Goal: Information Seeking & Learning: Stay updated

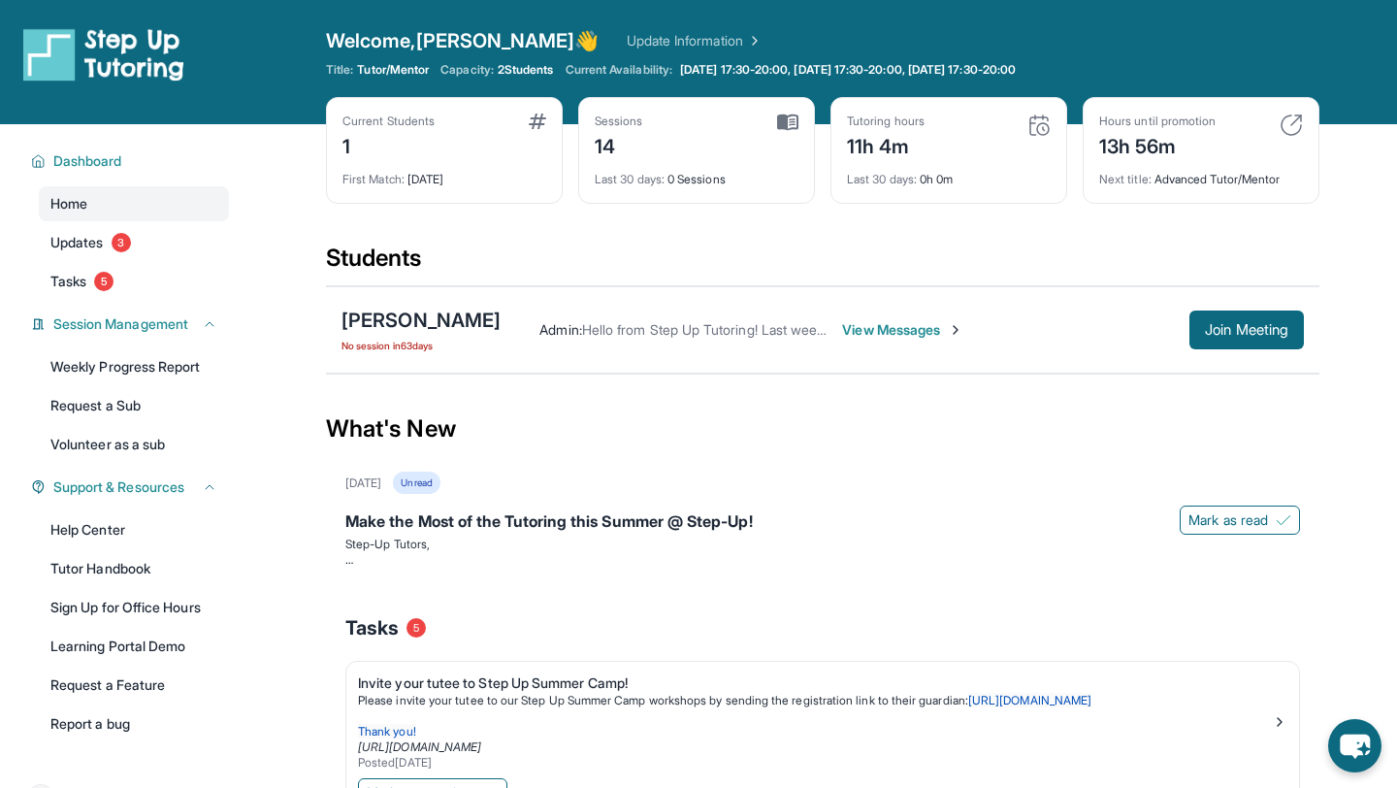
click at [357, 124] on div "Current Students" at bounding box center [388, 121] width 92 height 16
click at [519, 137] on div "Current Students 1" at bounding box center [444, 136] width 204 height 47
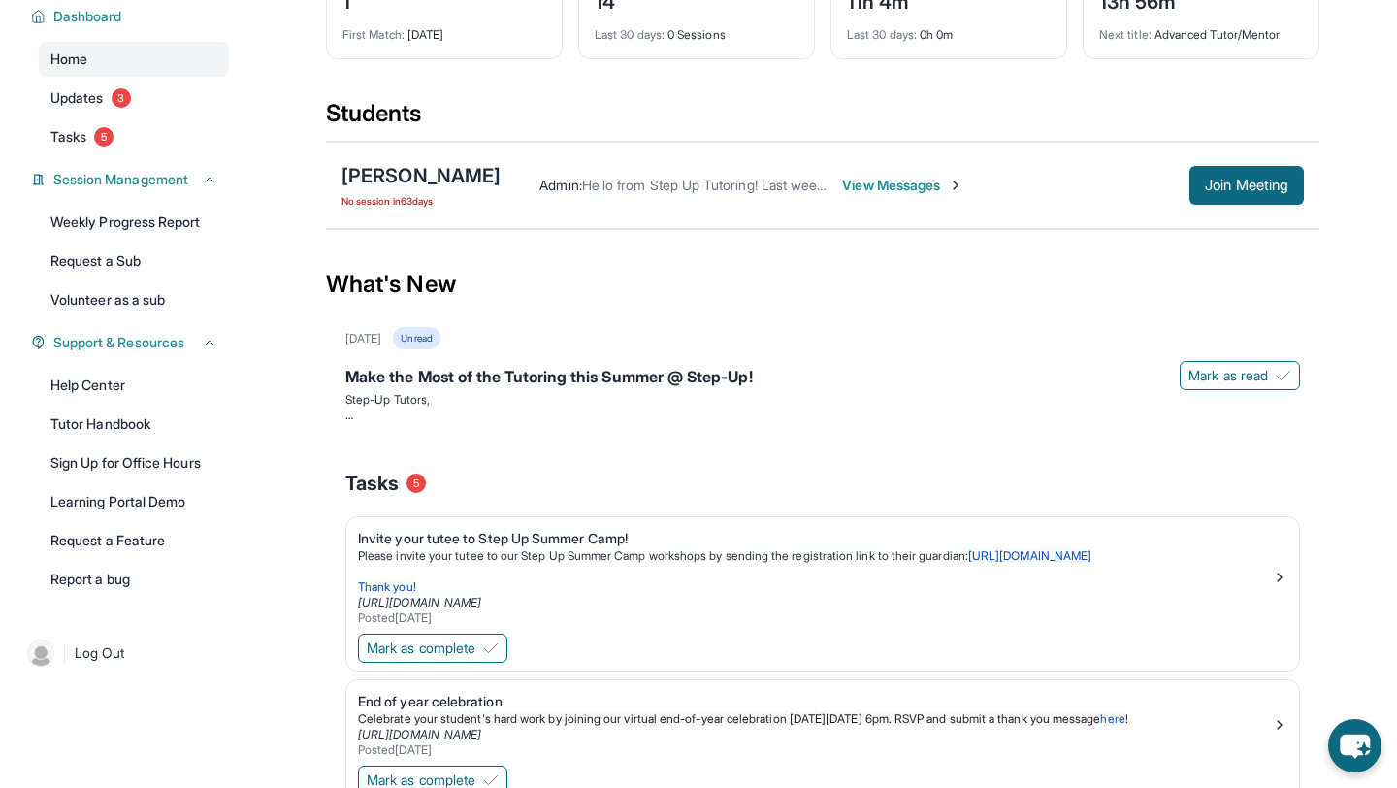
scroll to position [144, 0]
click at [879, 191] on span "View Messages" at bounding box center [902, 186] width 121 height 19
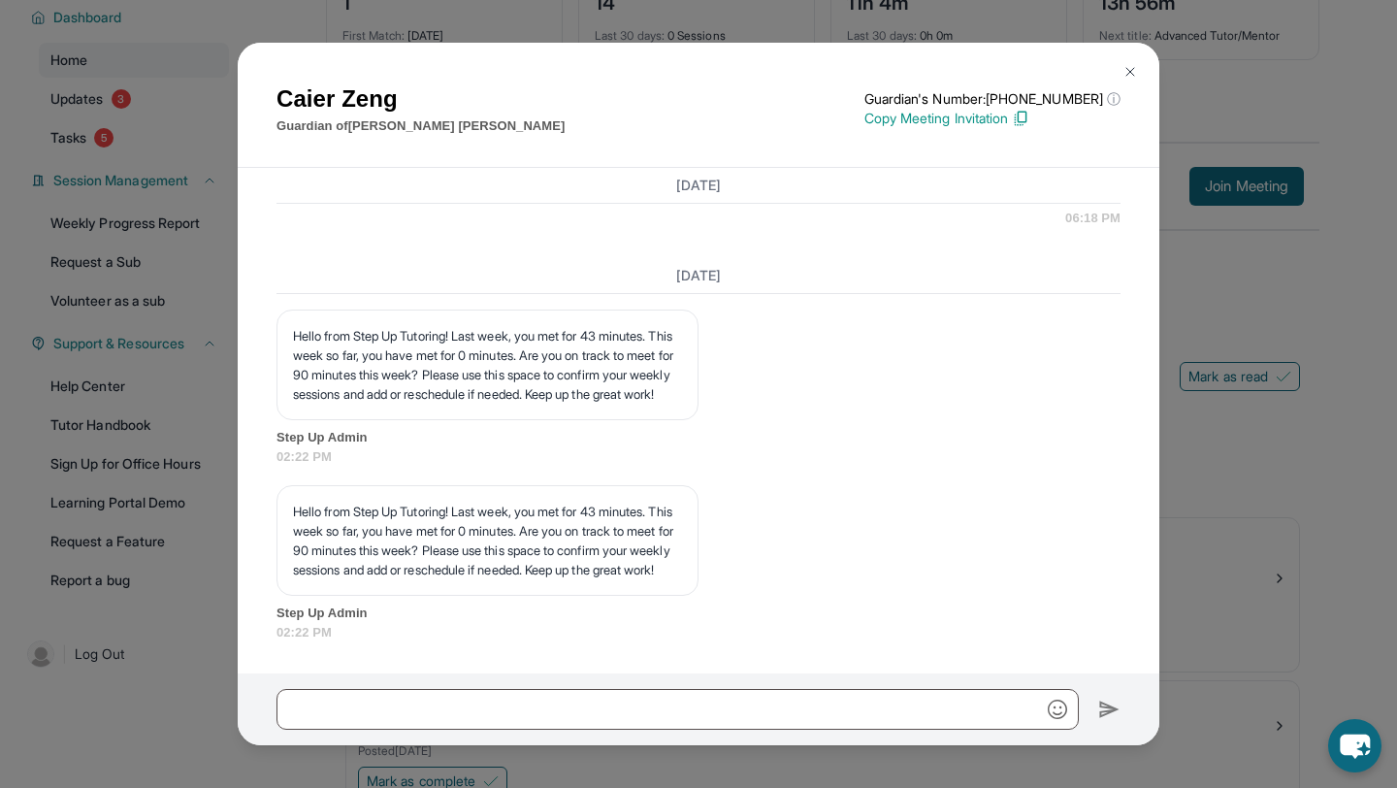
scroll to position [17475, 0]
click at [1127, 82] on button at bounding box center [1130, 71] width 39 height 39
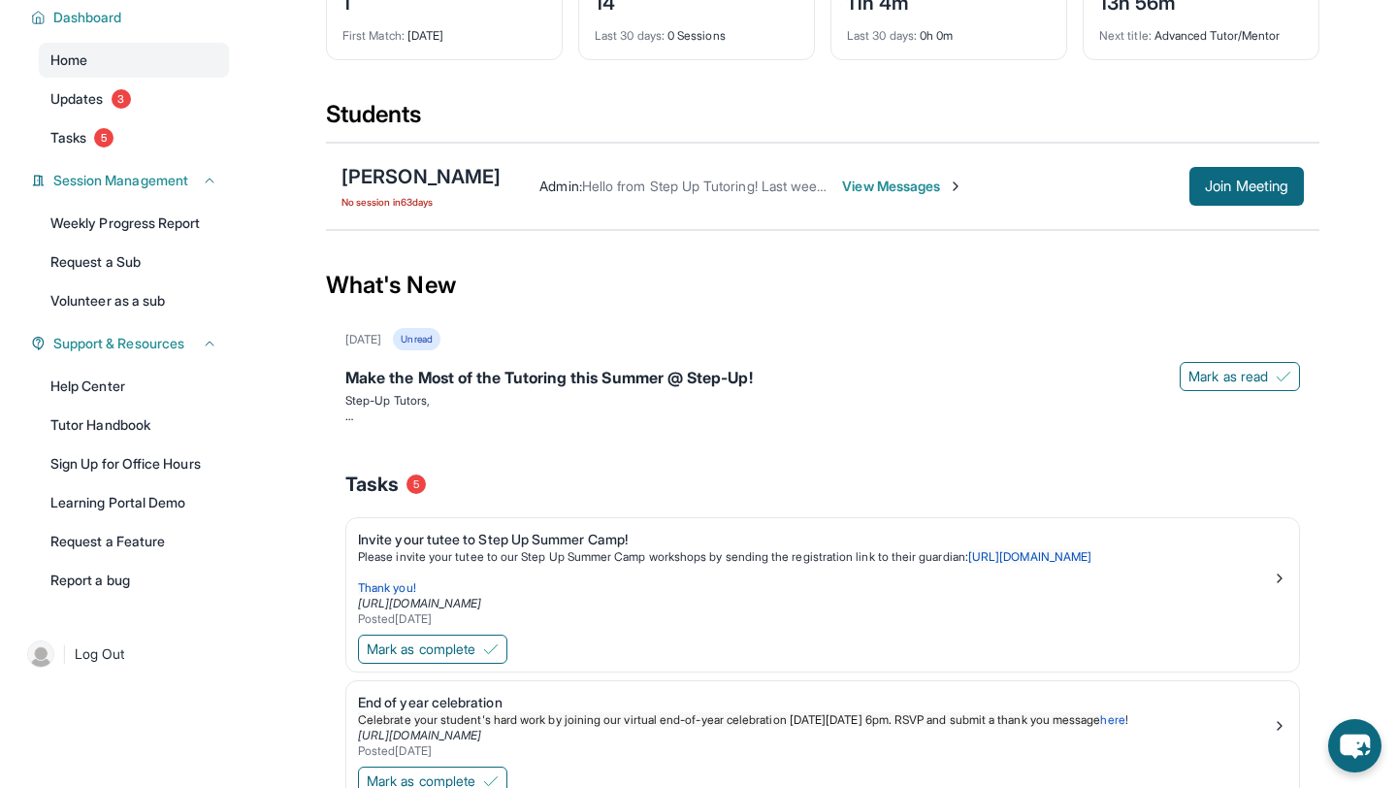
scroll to position [0, 0]
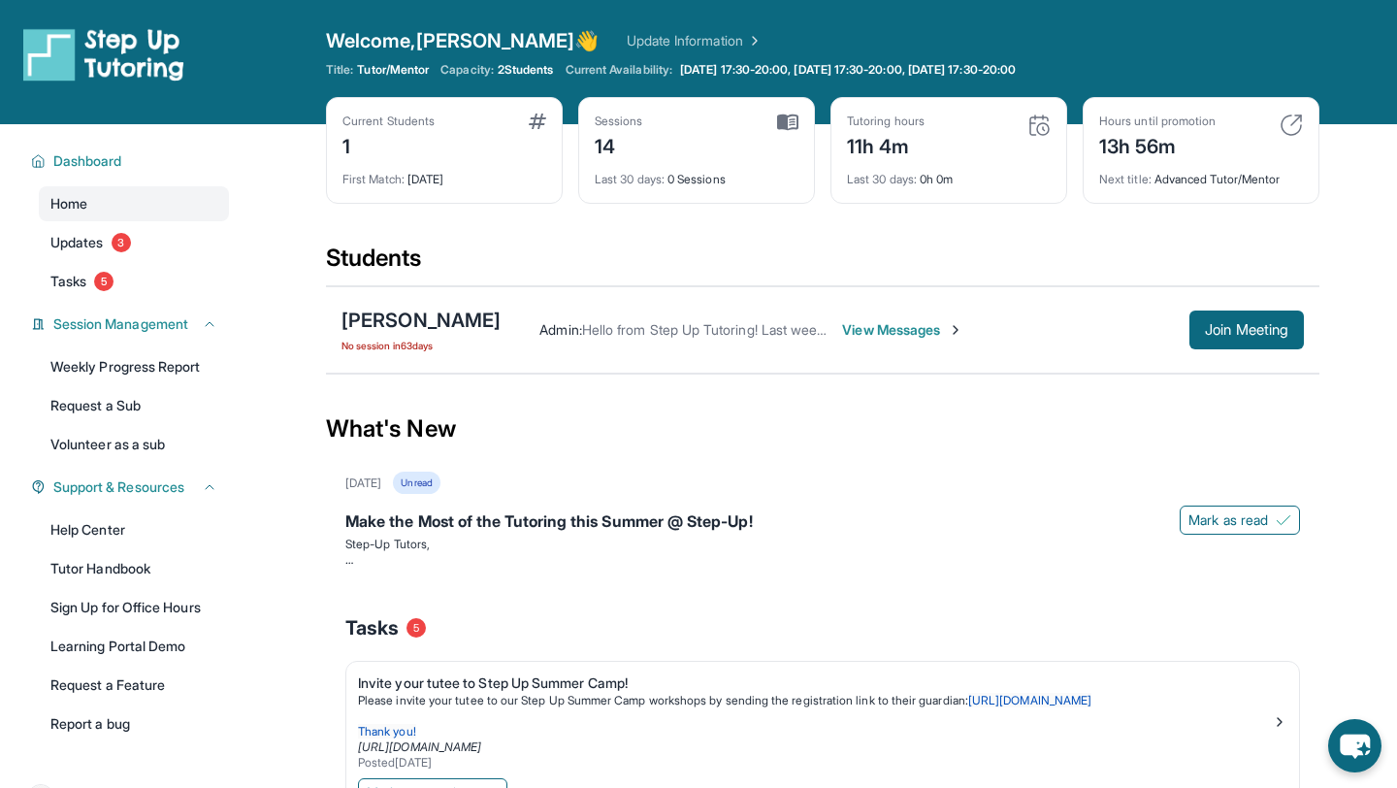
click at [1170, 177] on div "Next title : Advanced Tutor/Mentor" at bounding box center [1201, 173] width 204 height 27
click at [1147, 177] on span "Next title :" at bounding box center [1125, 179] width 52 height 15
click at [1286, 120] on img at bounding box center [1291, 124] width 23 height 23
click at [1292, 130] on img at bounding box center [1291, 124] width 23 height 23
click at [1293, 122] on img at bounding box center [1291, 124] width 23 height 23
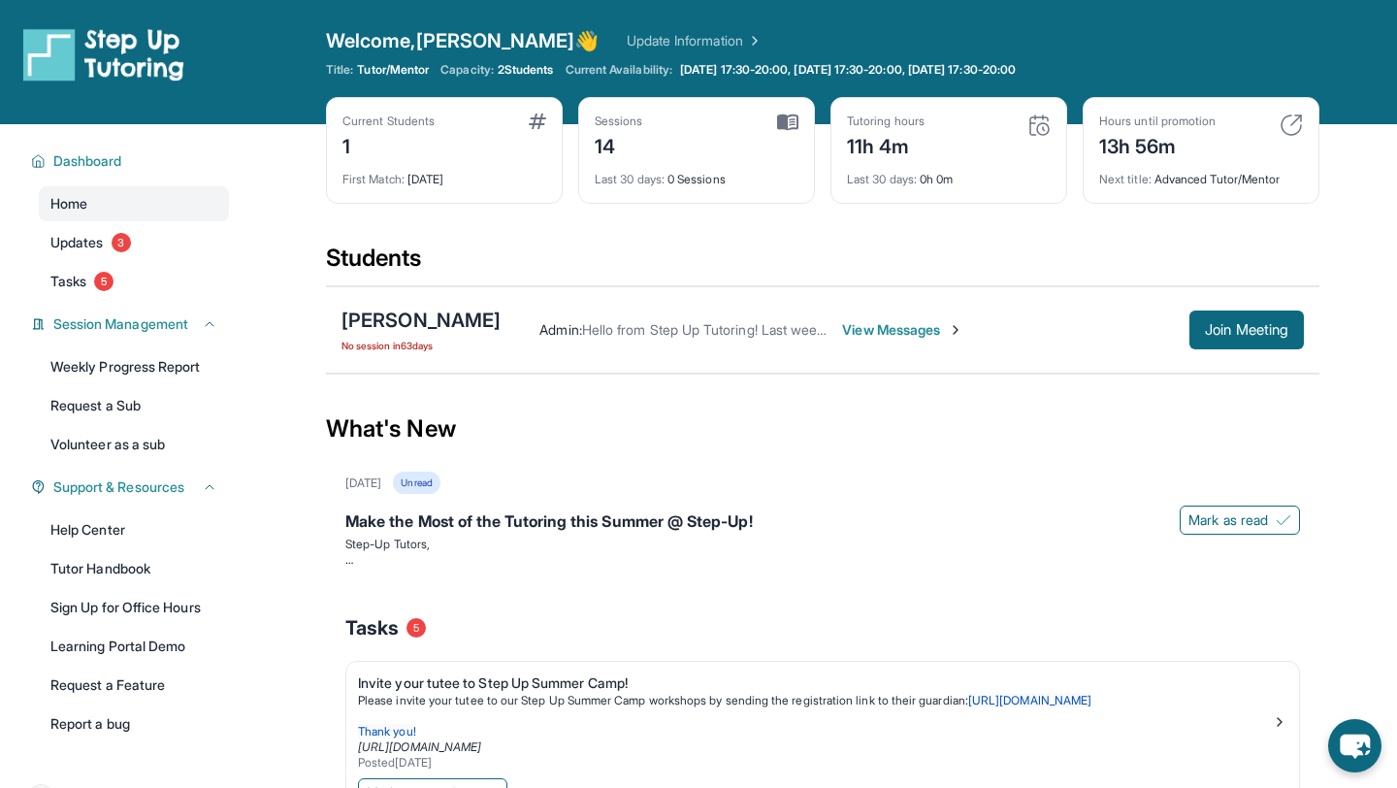
click at [1265, 123] on div "Hours until promotion 13h 56m" at bounding box center [1201, 136] width 204 height 47
click at [1182, 145] on div "13h 56m" at bounding box center [1157, 144] width 116 height 31
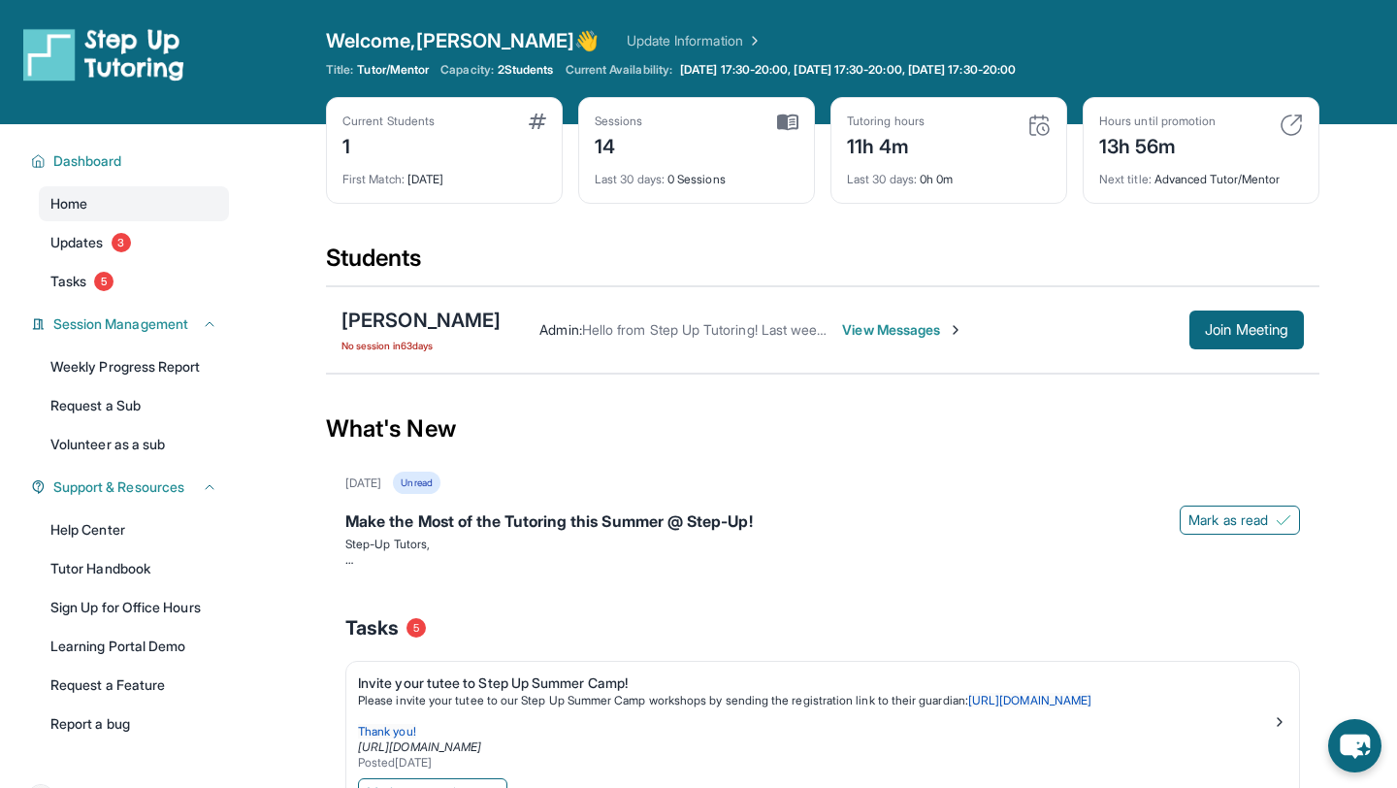
click at [891, 182] on span "Last 30 days :" at bounding box center [882, 179] width 70 height 15
click at [908, 131] on div "11h 4m" at bounding box center [886, 144] width 78 height 31
click at [147, 252] on link "Updates 3" at bounding box center [134, 242] width 190 height 35
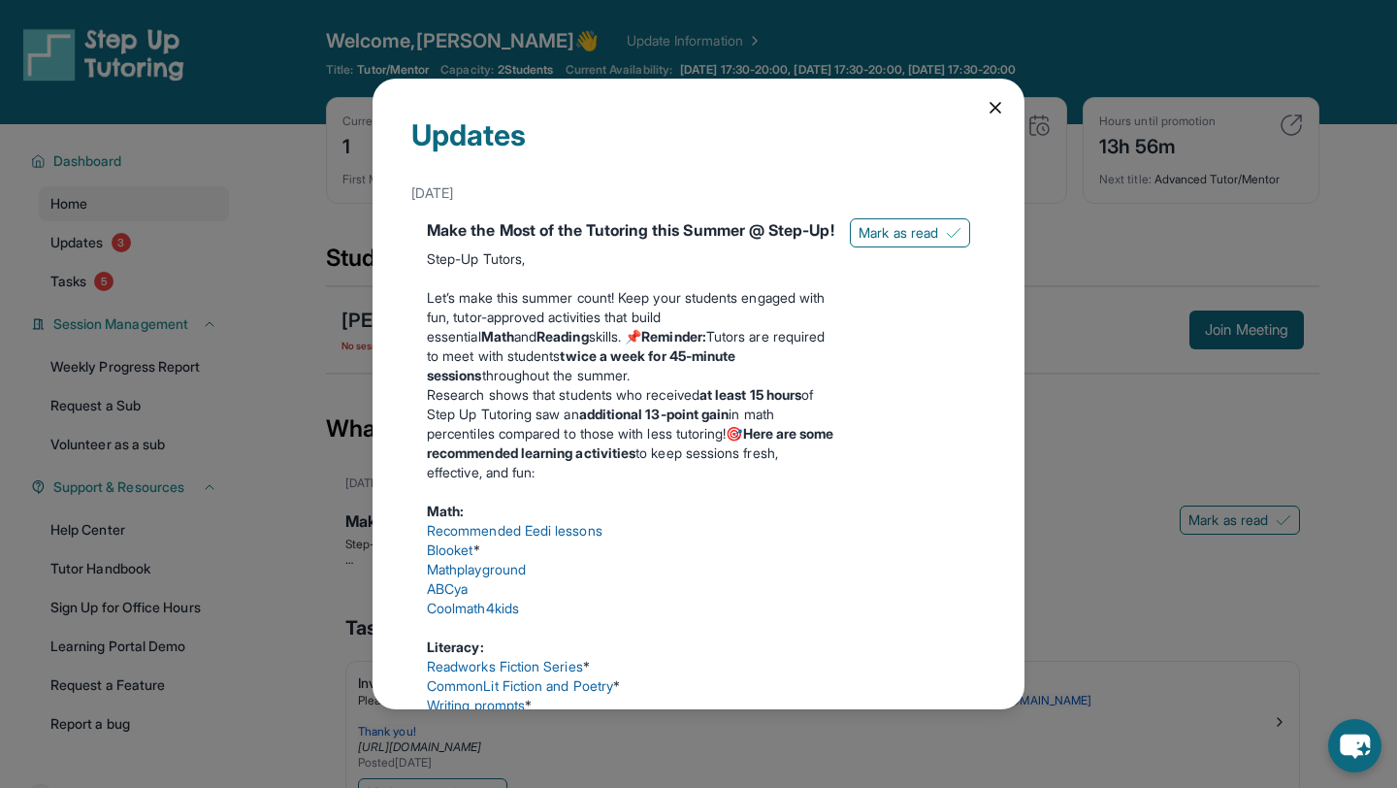
click at [338, 293] on div "Updates June 18th Make the Most of the Tutoring this Summer @ Step-Up! Step-Up …" at bounding box center [698, 394] width 1397 height 788
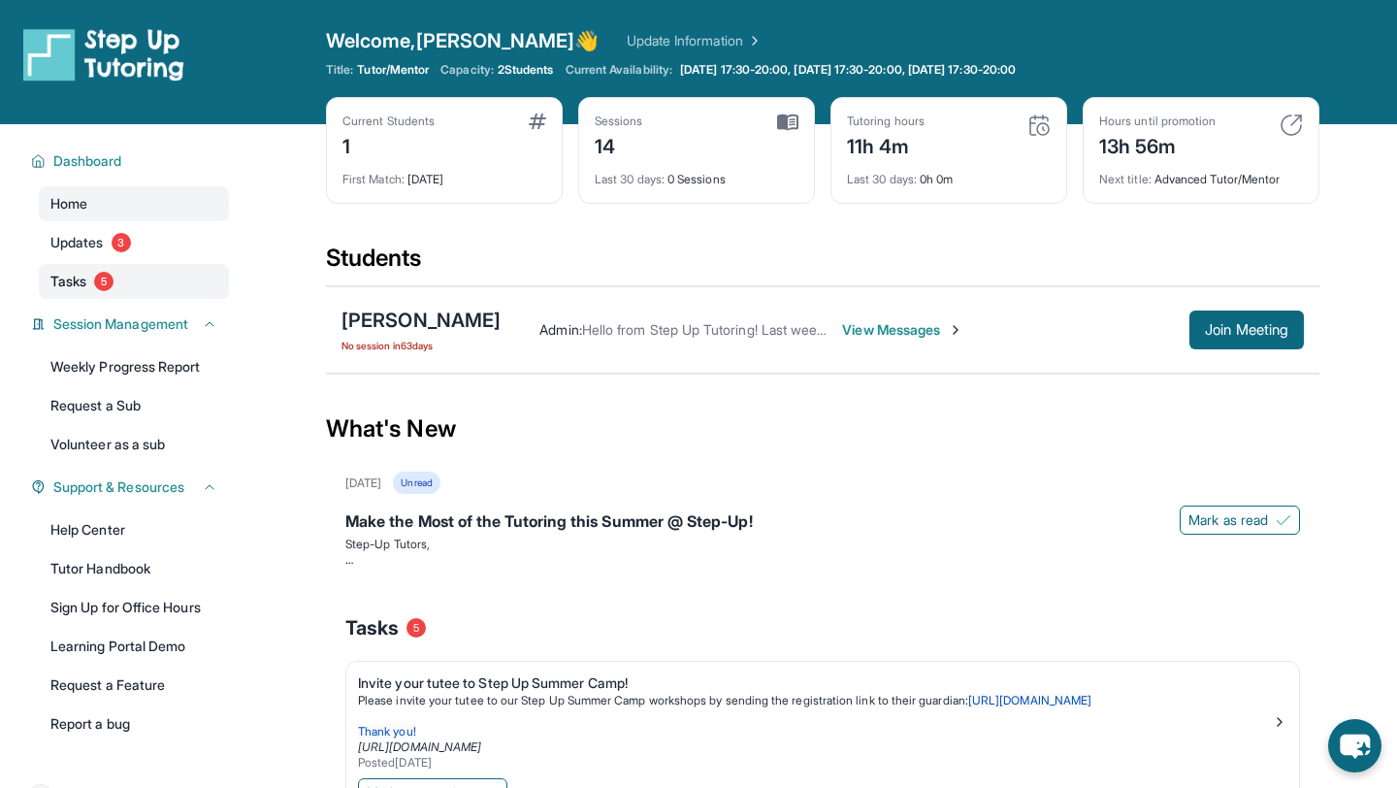
click at [65, 288] on span "Tasks" at bounding box center [68, 281] width 36 height 19
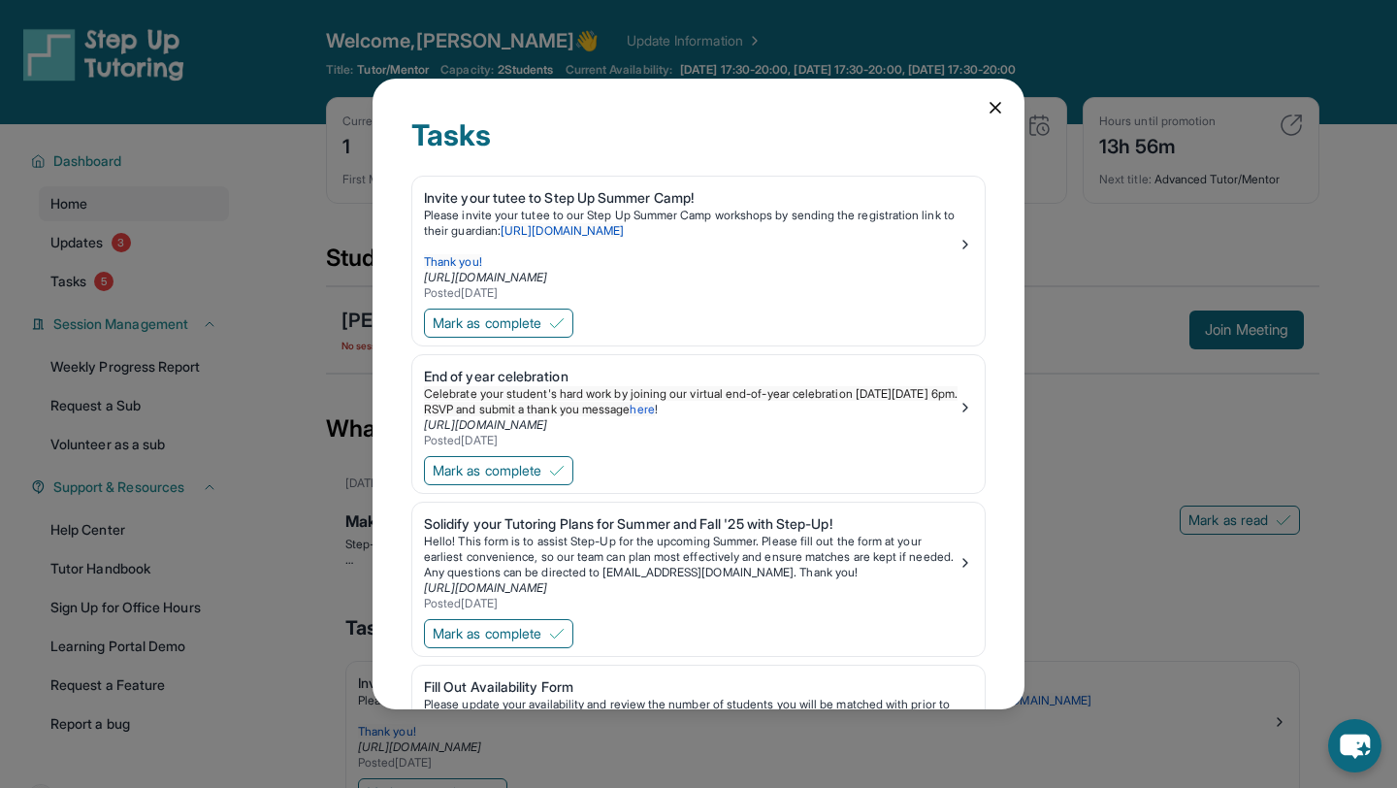
click at [96, 250] on div "Tasks Invite your tutee to Step Up Summer Camp! Please invite your tutee to our…" at bounding box center [698, 394] width 1397 height 788
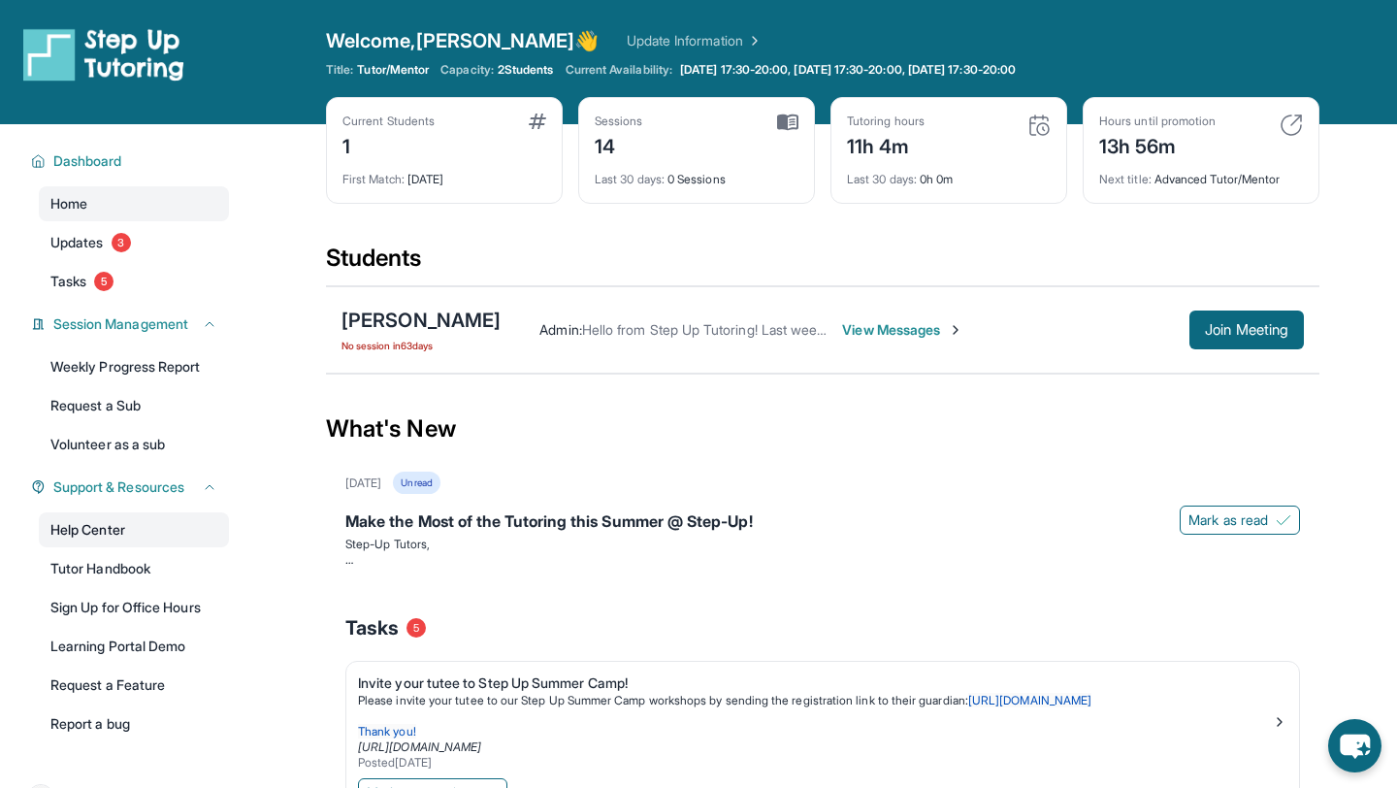
click at [149, 532] on link "Help Center" at bounding box center [134, 529] width 190 height 35
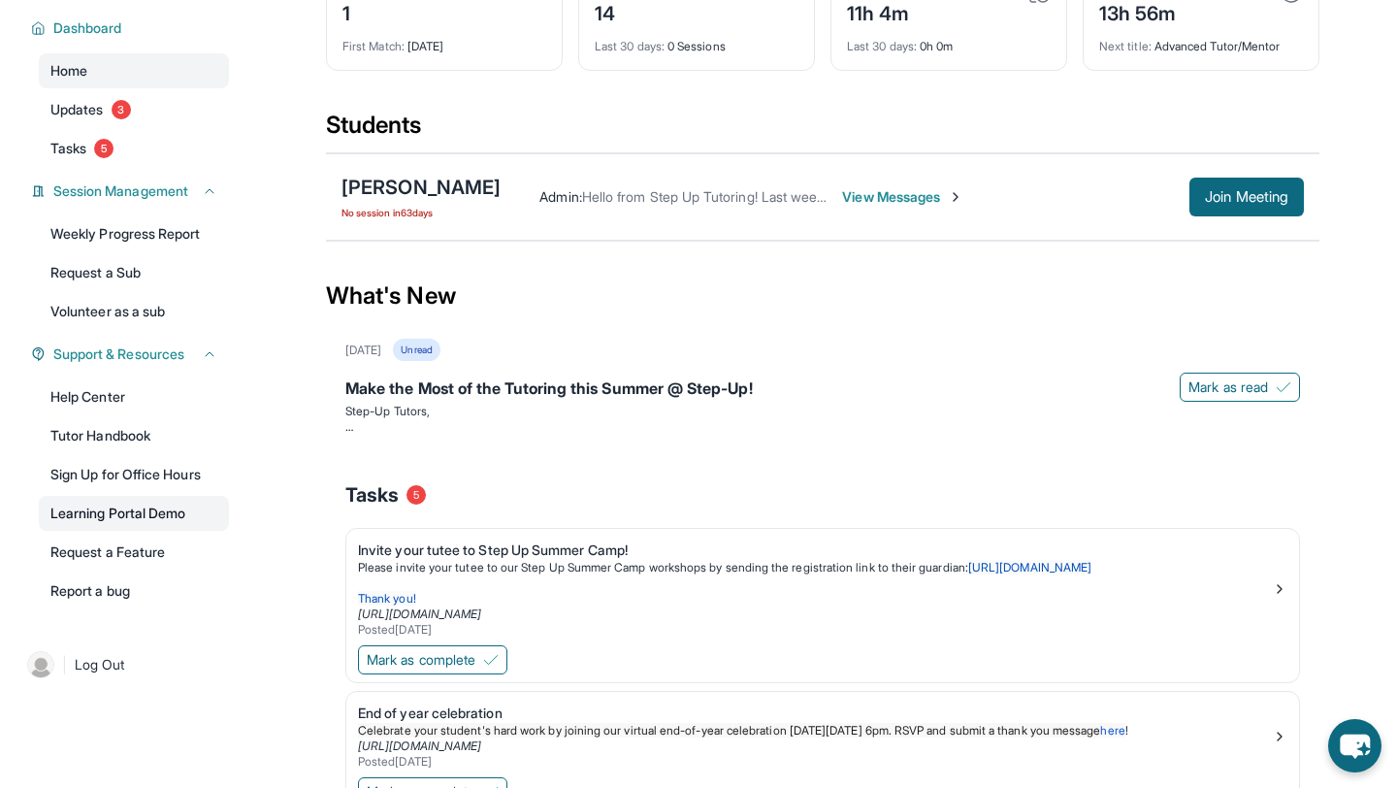
scroll to position [126, 0]
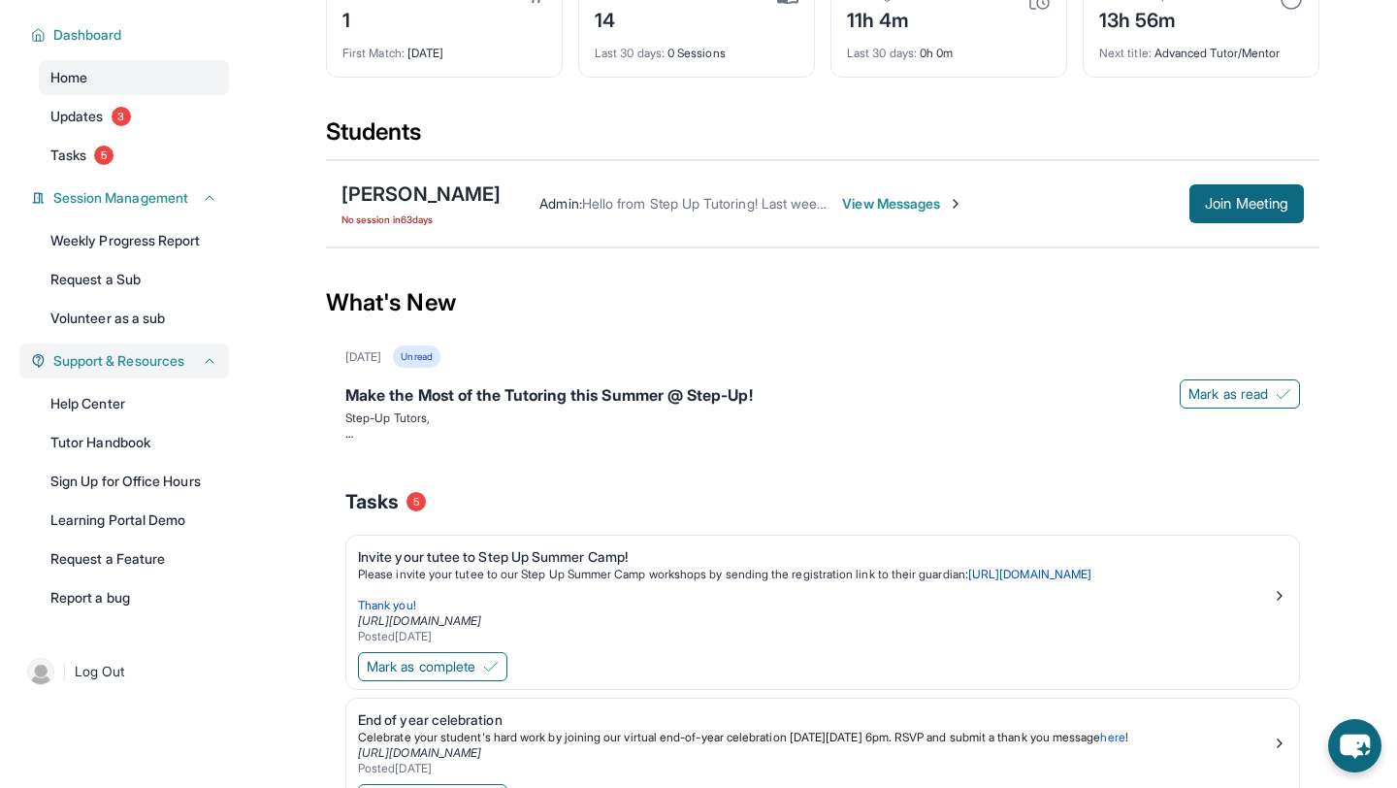
click at [157, 366] on span "Support & Resources" at bounding box center [118, 360] width 131 height 19
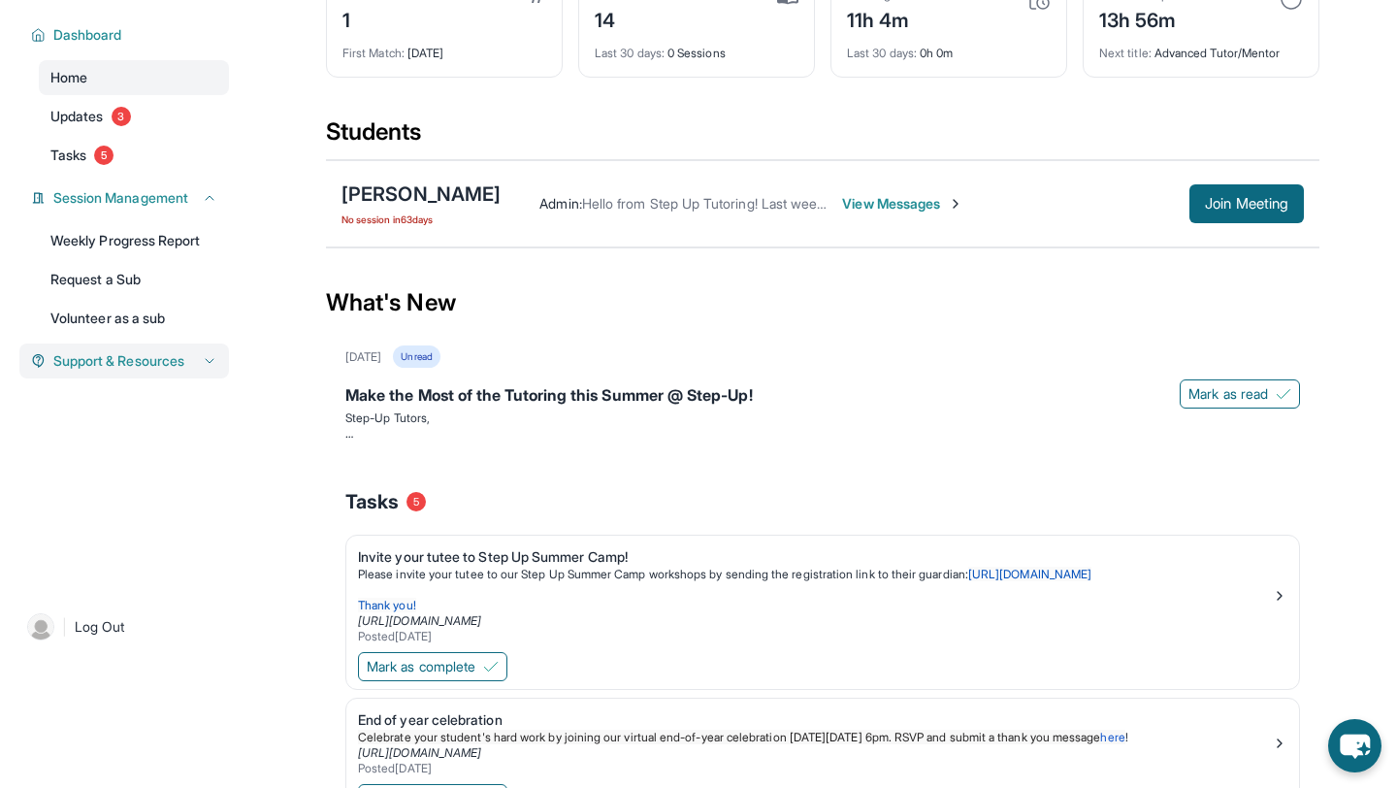
click at [162, 356] on span "Support & Resources" at bounding box center [118, 360] width 131 height 19
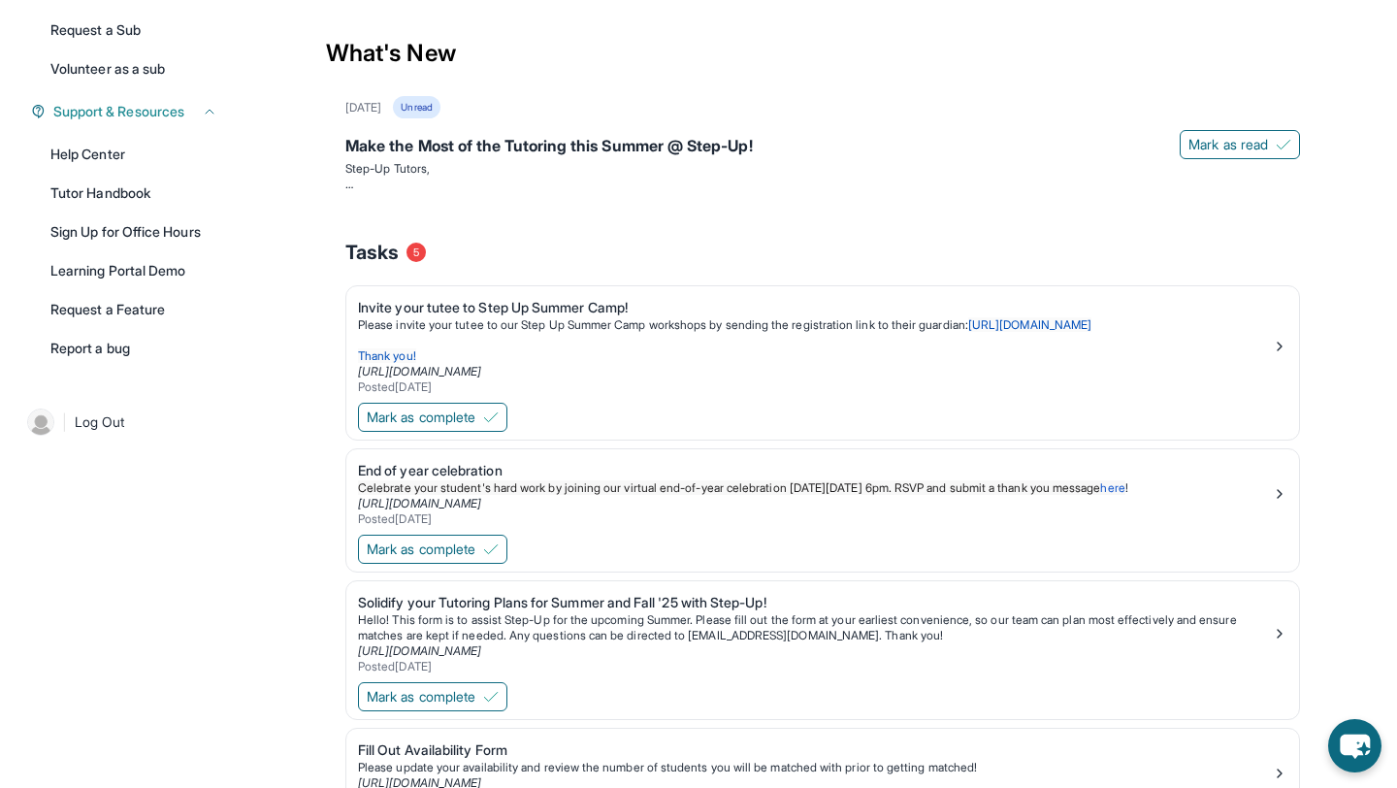
scroll to position [128, 0]
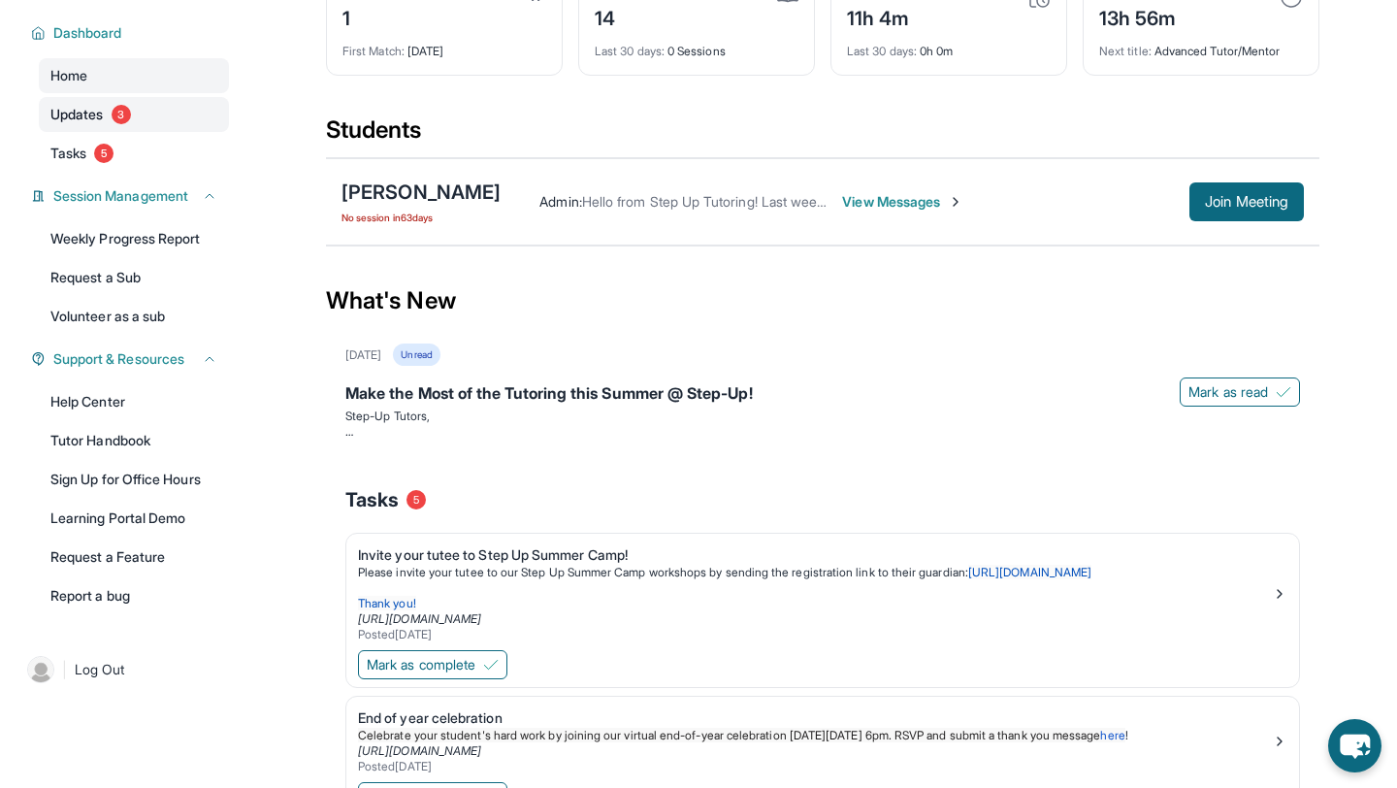
click at [139, 121] on link "Updates 3" at bounding box center [134, 114] width 190 height 35
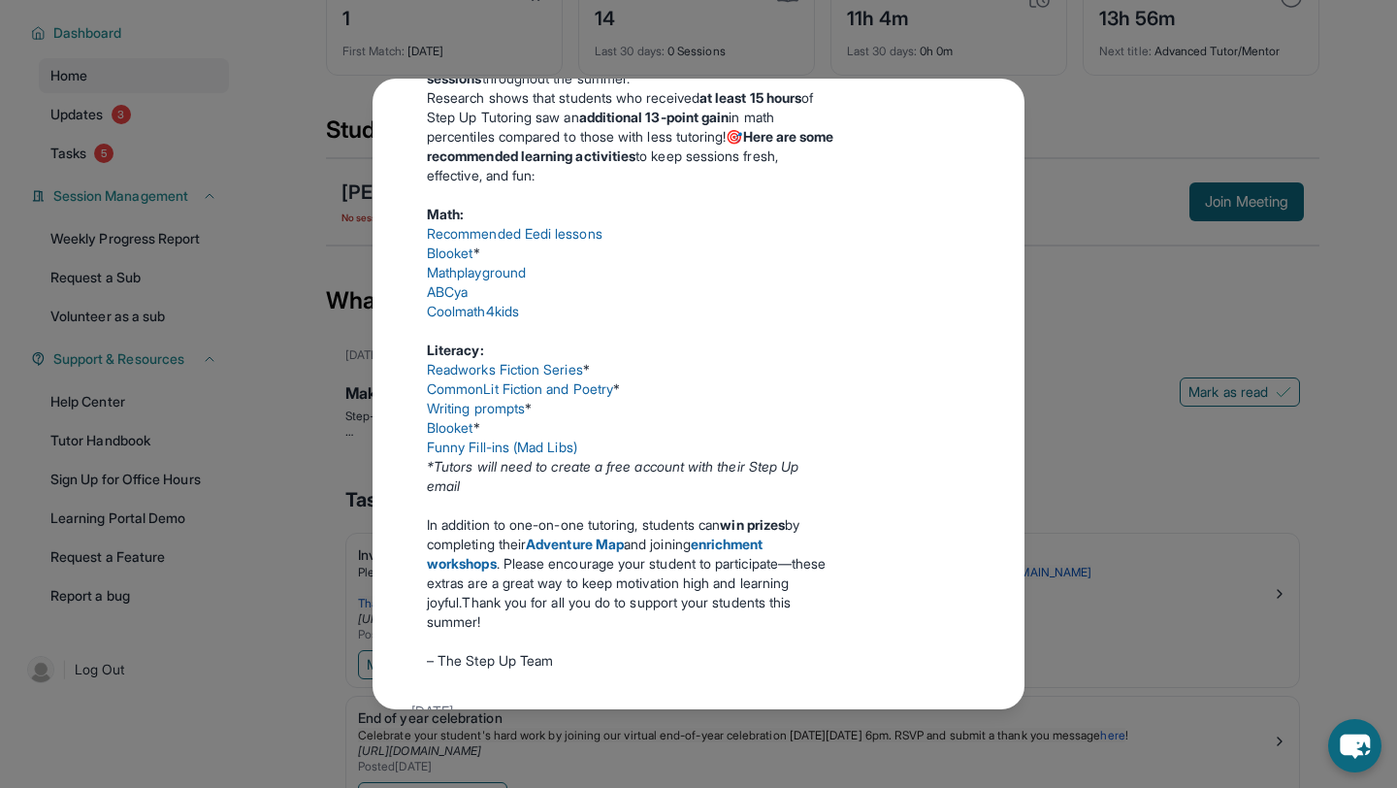
scroll to position [424, 0]
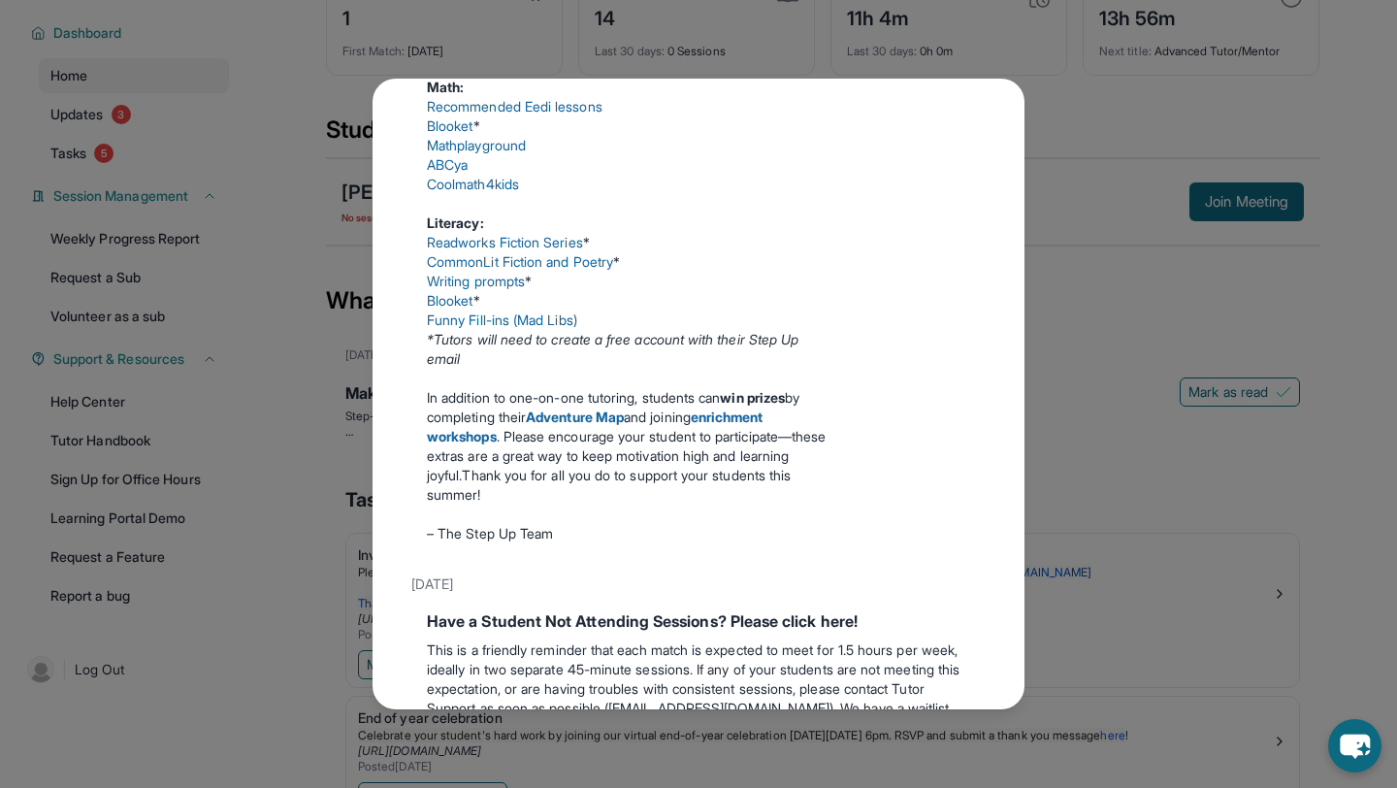
click at [1027, 92] on div "Updates June 18th Make the Most of the Tutoring this Summer @ Step-Up! Step-Up …" at bounding box center [698, 394] width 1397 height 788
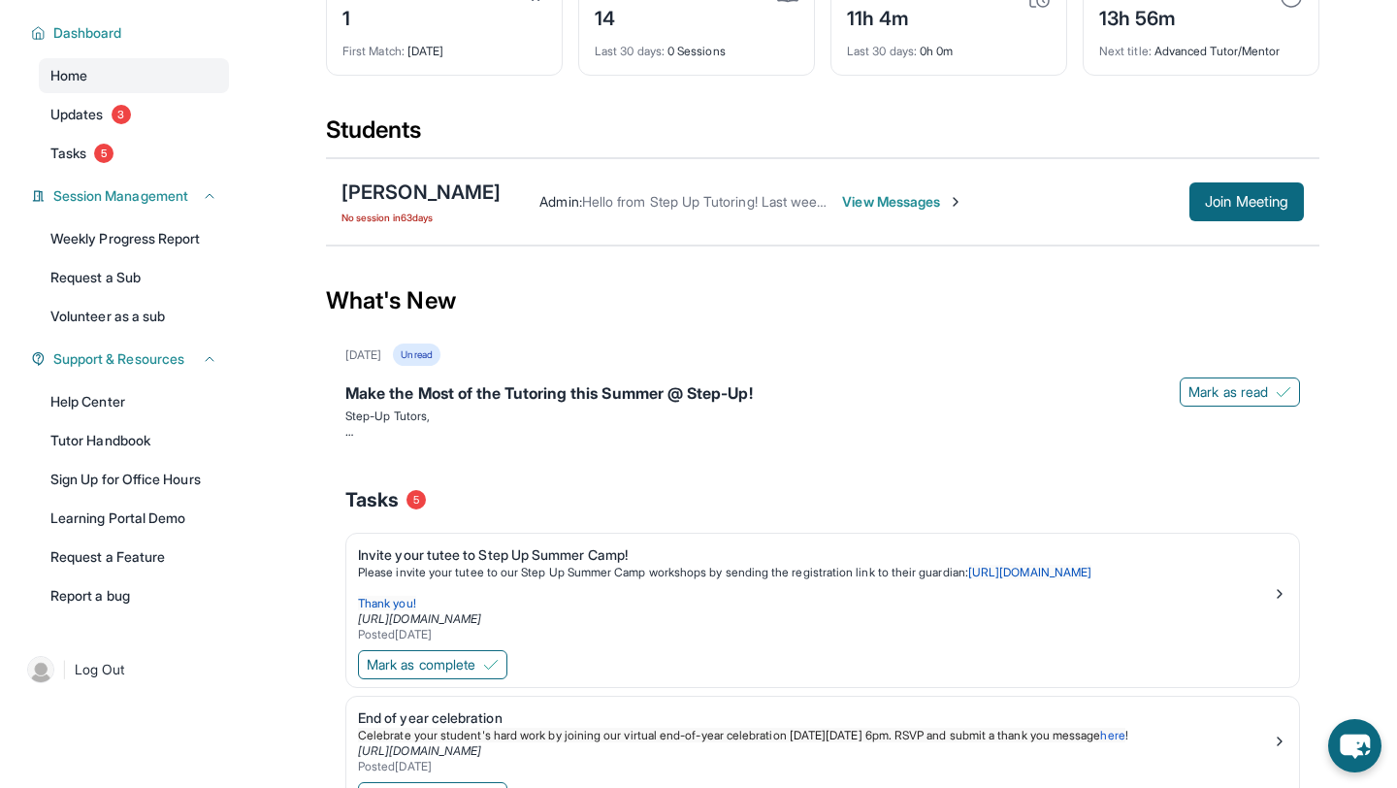
scroll to position [0, 0]
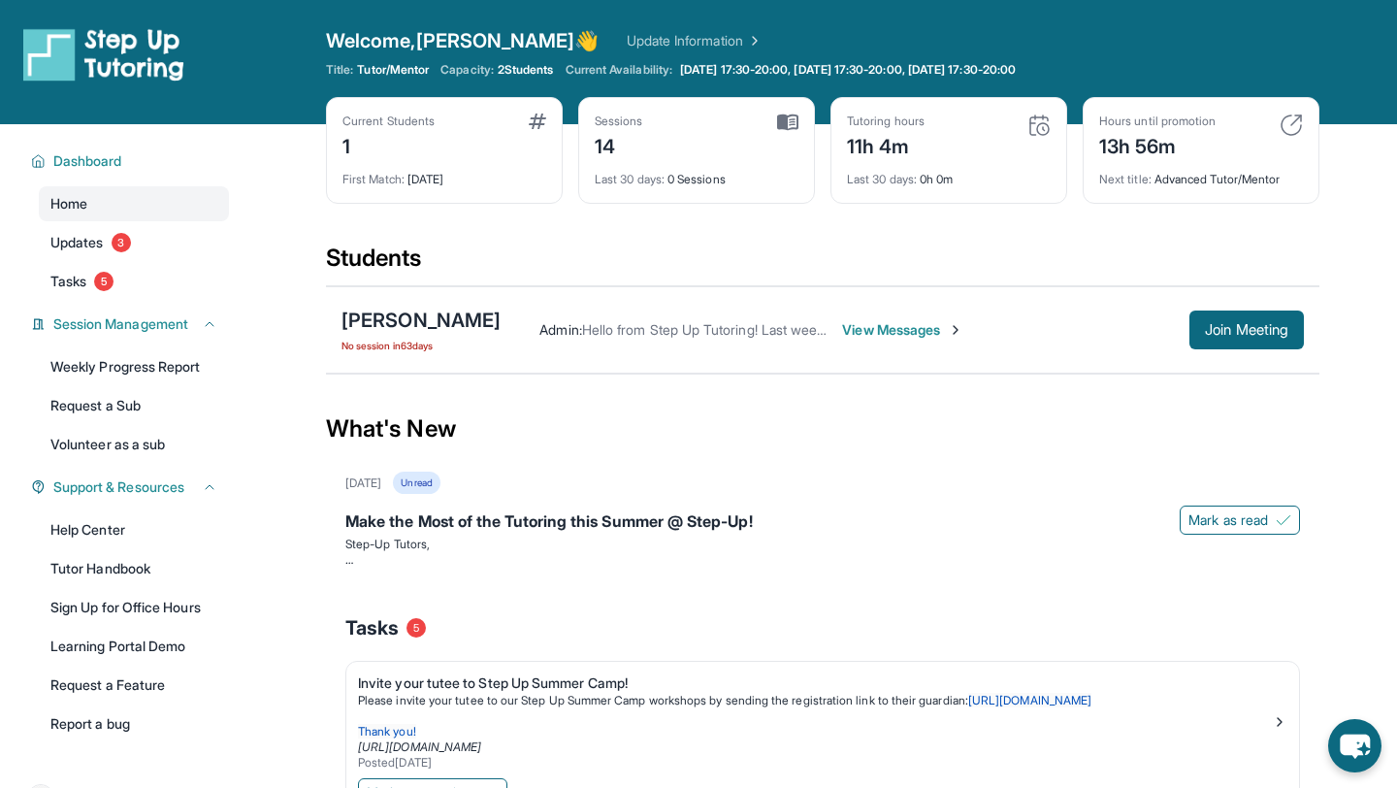
click at [780, 129] on img at bounding box center [787, 121] width 21 height 17
click at [780, 124] on img at bounding box center [787, 121] width 21 height 17
click at [685, 148] on div "Sessions 14" at bounding box center [697, 136] width 204 height 47
click at [633, 133] on div "14" at bounding box center [619, 144] width 49 height 31
click at [600, 133] on div "14" at bounding box center [619, 144] width 49 height 31
